Goal: Task Accomplishment & Management: Manage account settings

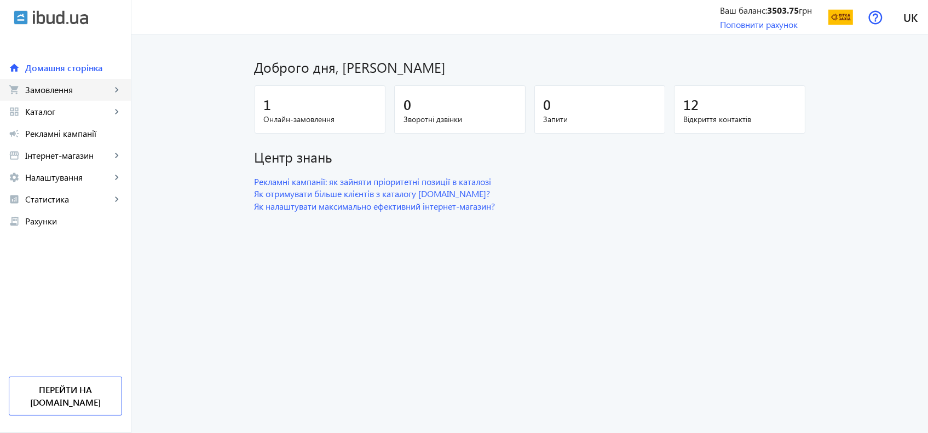
click at [31, 92] on span "Замовлення" at bounding box center [68, 89] width 86 height 11
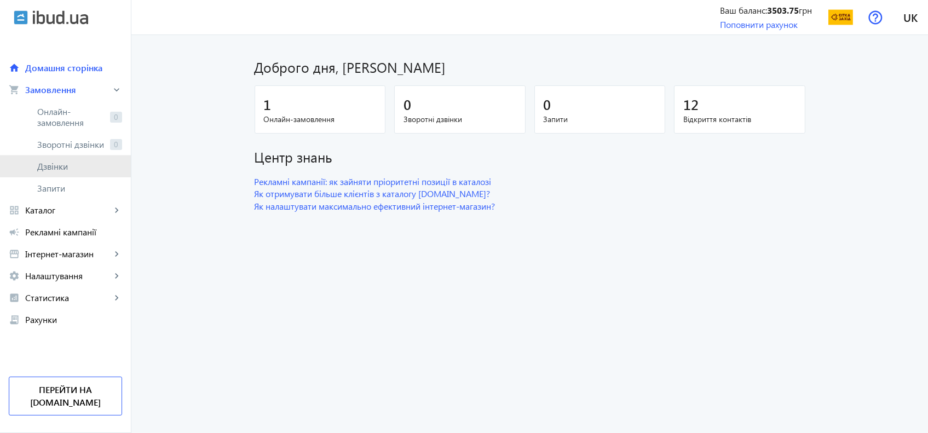
click at [54, 163] on span "Дзвінки" at bounding box center [79, 166] width 85 height 11
